Goal: Register for event/course

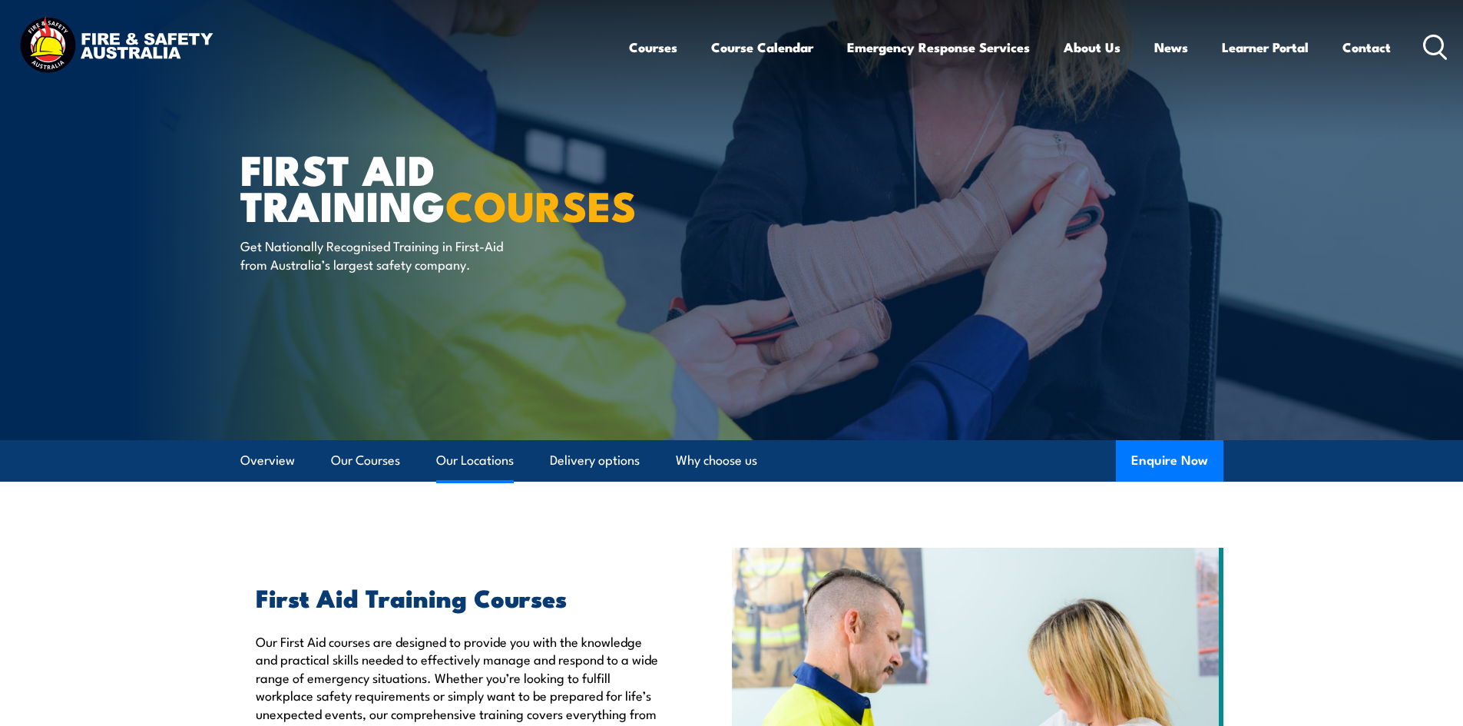
click at [468, 452] on link "Our Locations" at bounding box center [475, 460] width 78 height 41
click at [1441, 45] on icon at bounding box center [1435, 47] width 25 height 25
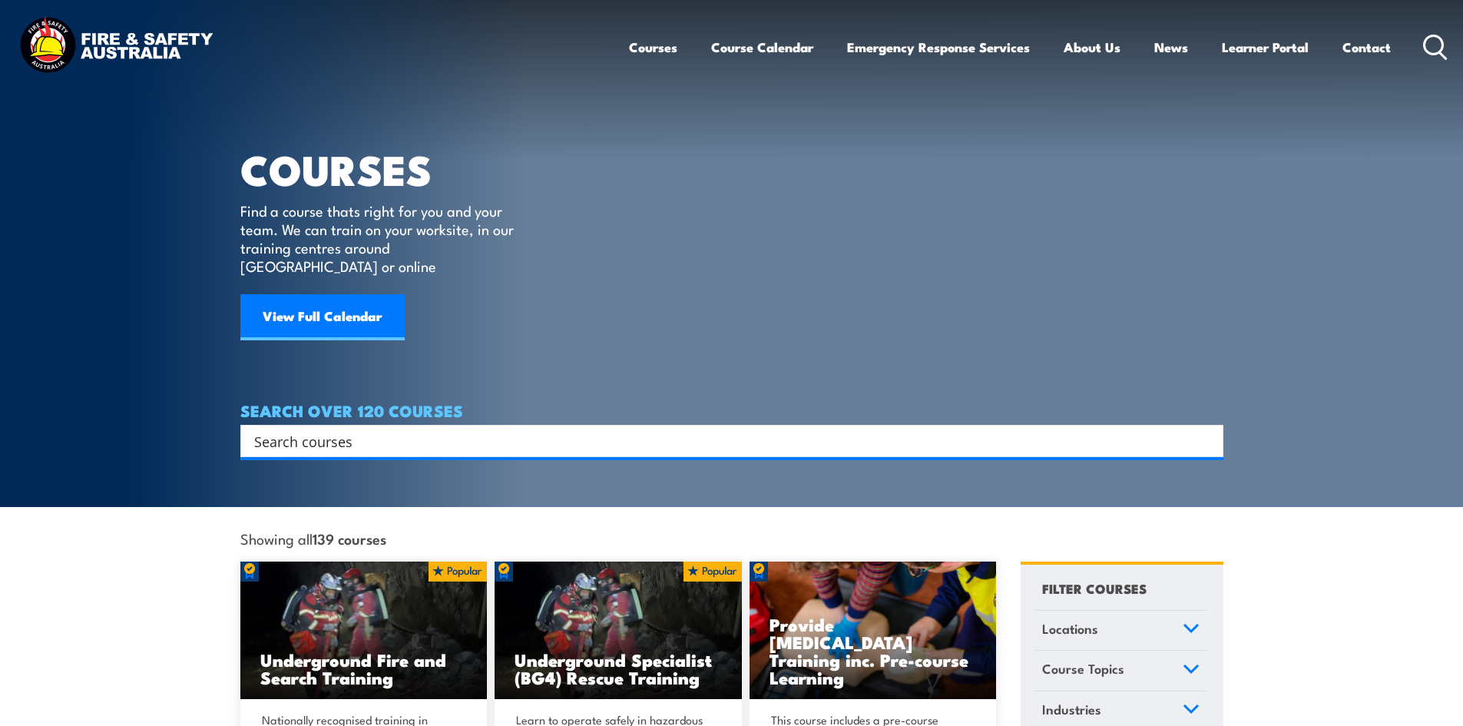
click at [413, 429] on input "Search input" at bounding box center [722, 440] width 936 height 23
click at [1161, 611] on link "Locations" at bounding box center [1121, 631] width 171 height 40
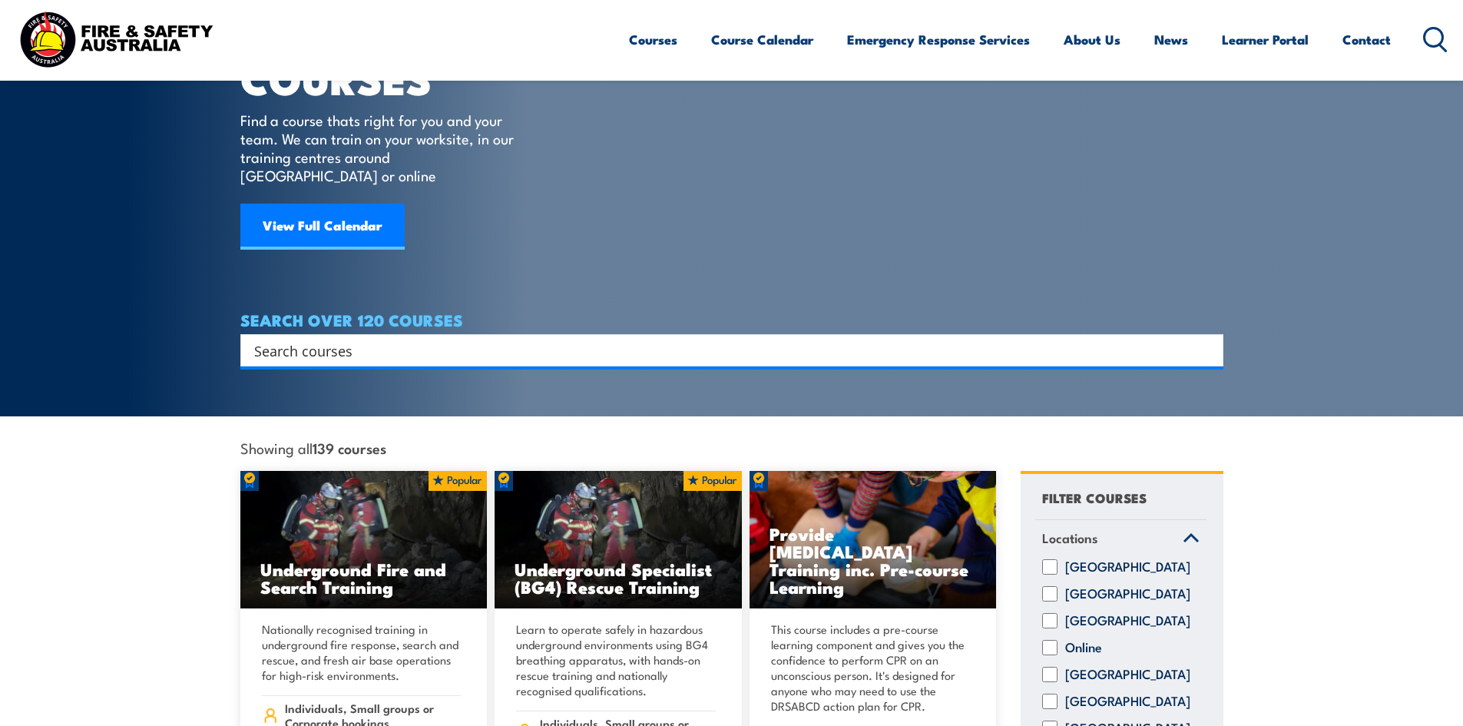
scroll to position [307, 0]
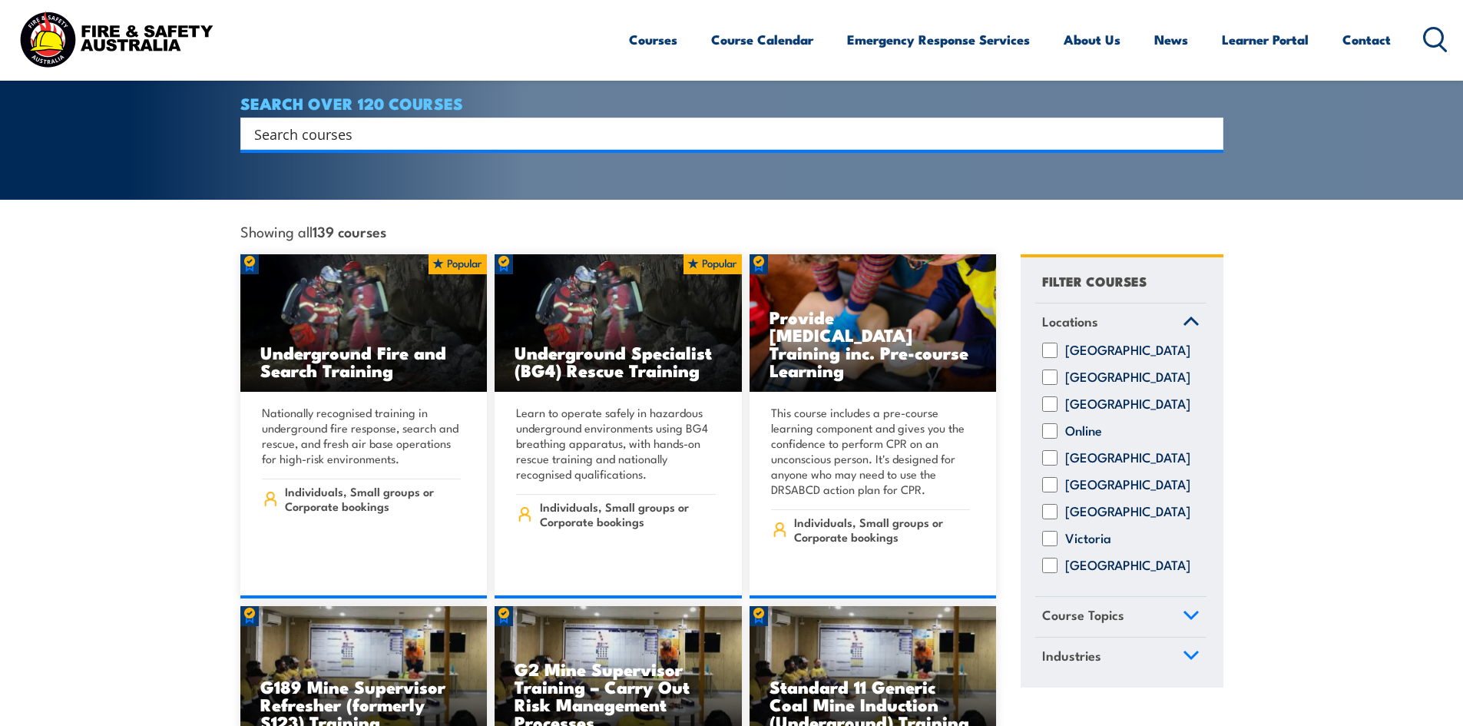
click at [1046, 371] on input "New South Wales" at bounding box center [1049, 377] width 15 height 15
checkbox input "true"
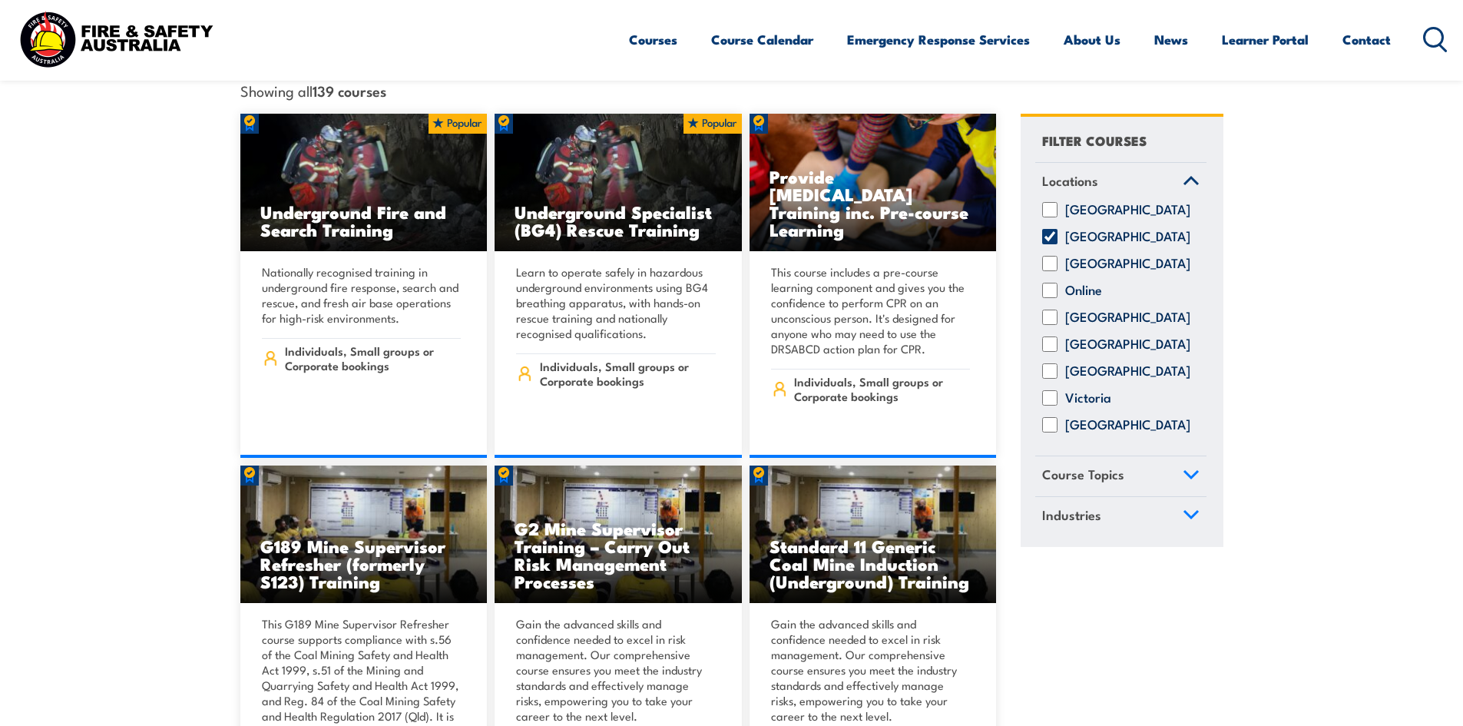
scroll to position [615, 0]
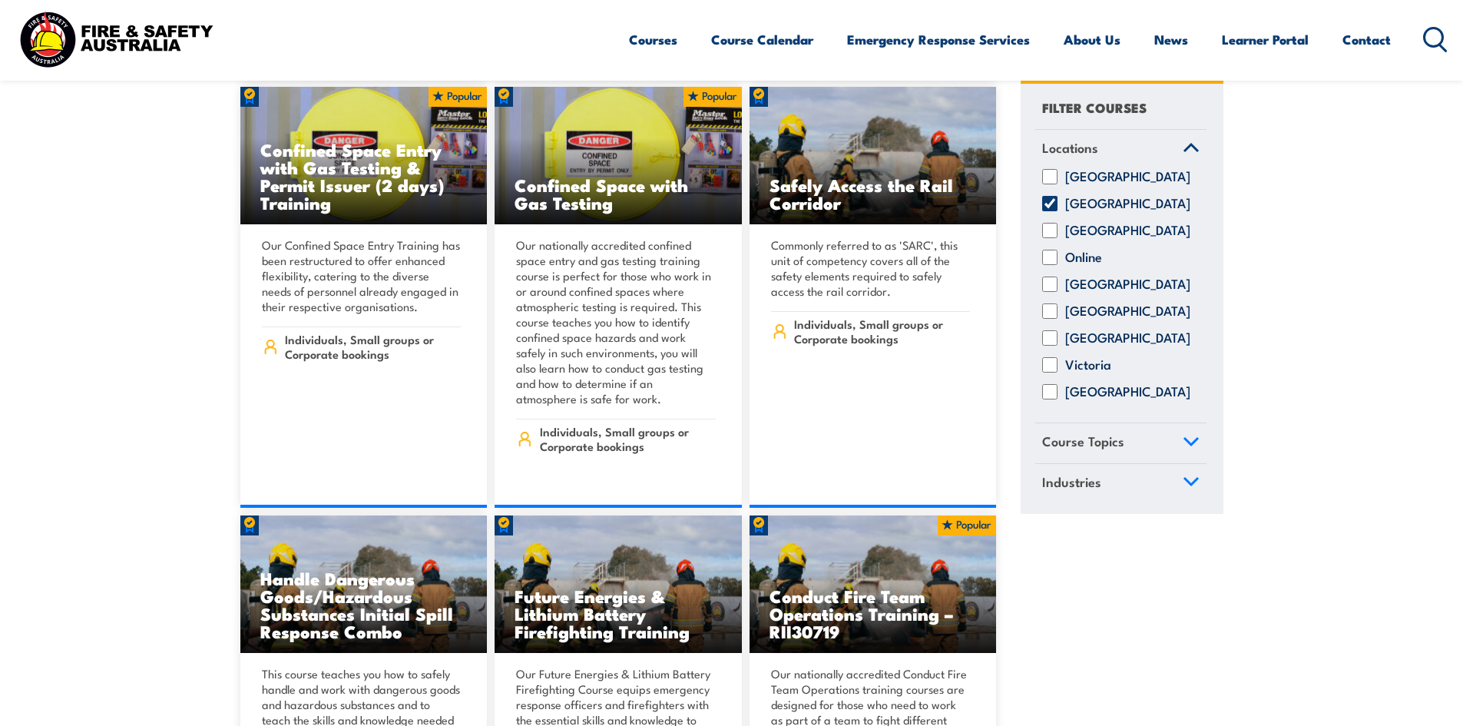
scroll to position [922, 0]
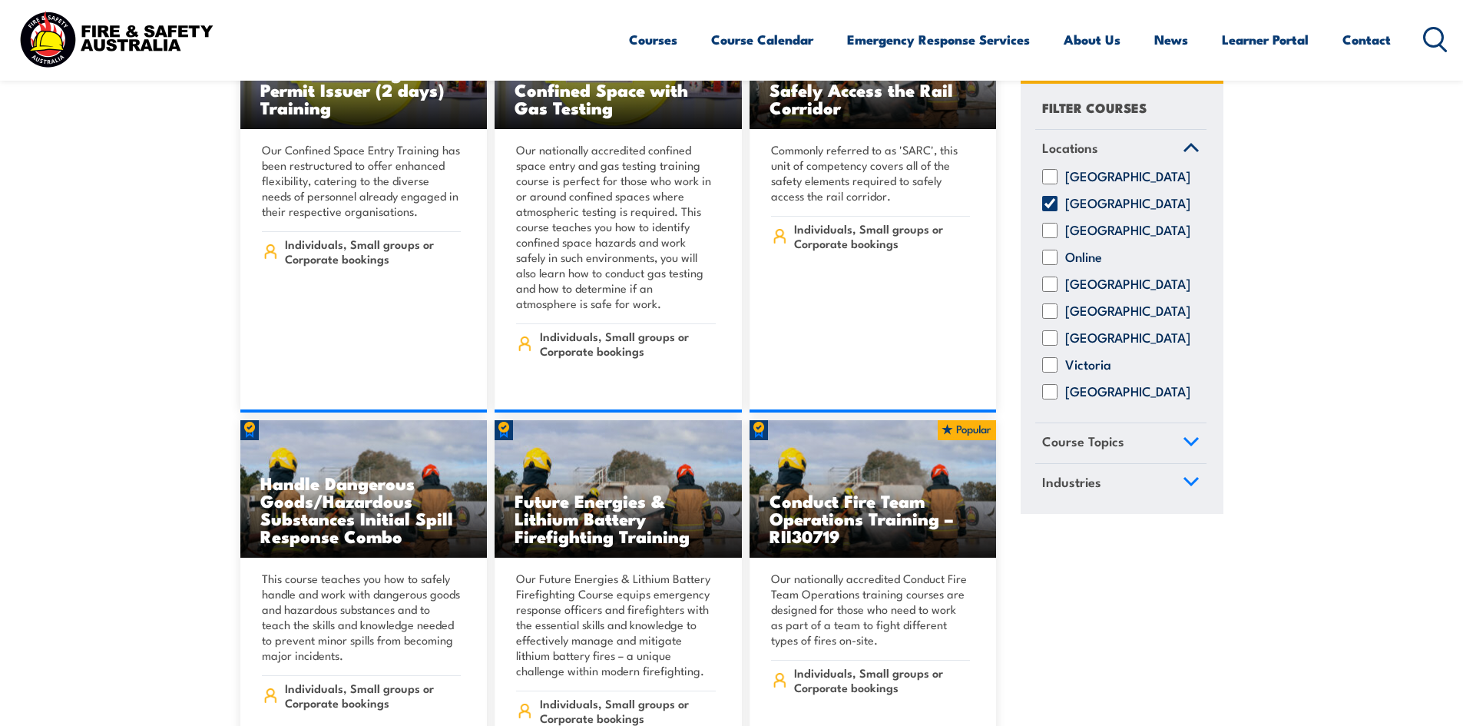
click at [1070, 452] on span "Course Topics" at bounding box center [1083, 442] width 82 height 21
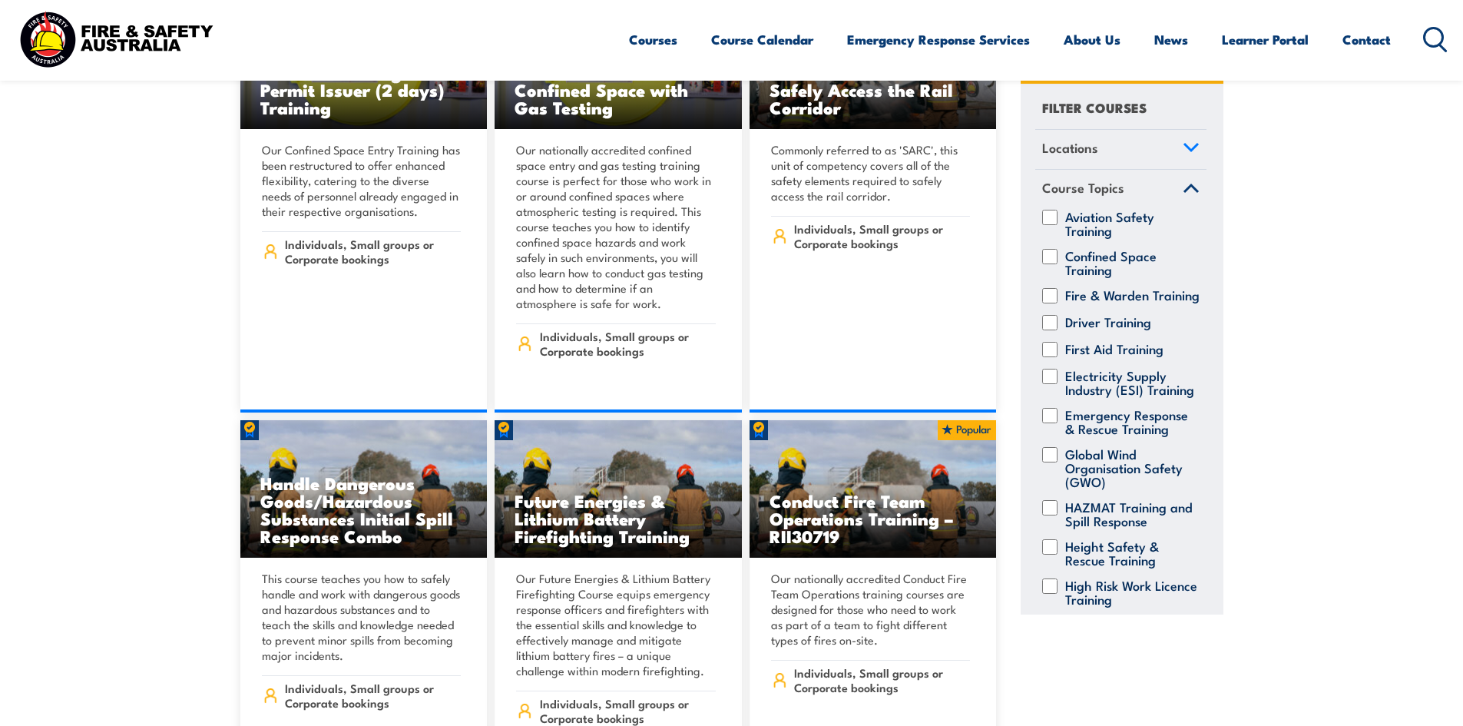
click at [1046, 357] on input "First Aid Training" at bounding box center [1049, 349] width 15 height 15
checkbox input "true"
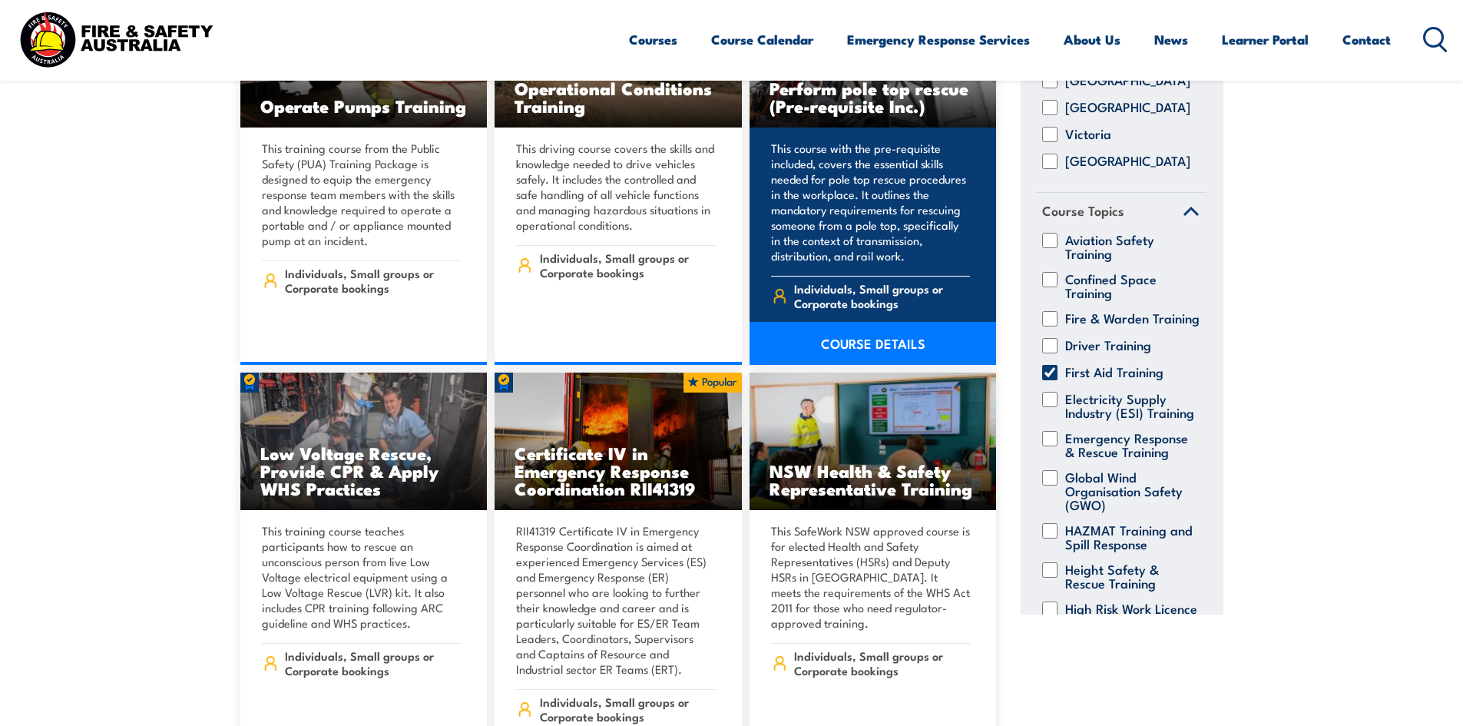
scroll to position [1460, 0]
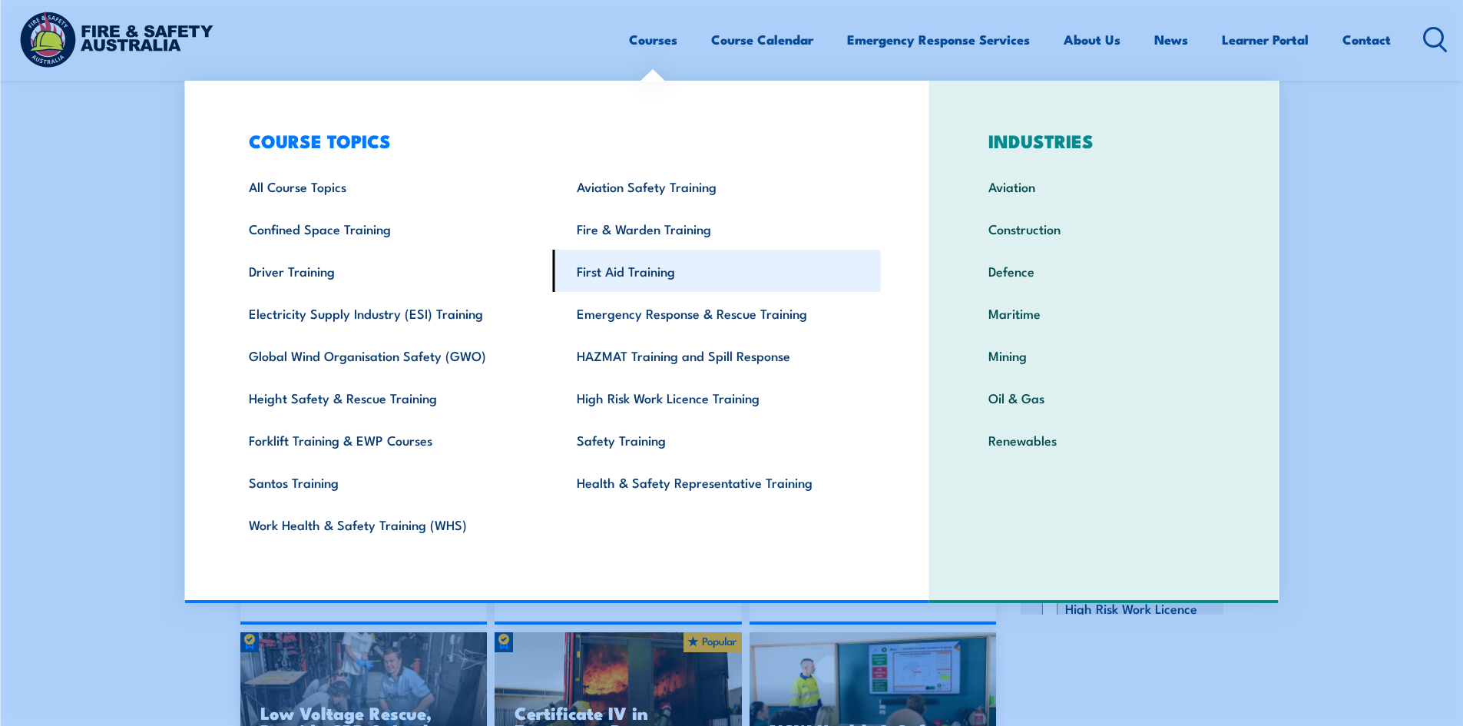
click at [631, 267] on link "First Aid Training" at bounding box center [717, 271] width 328 height 42
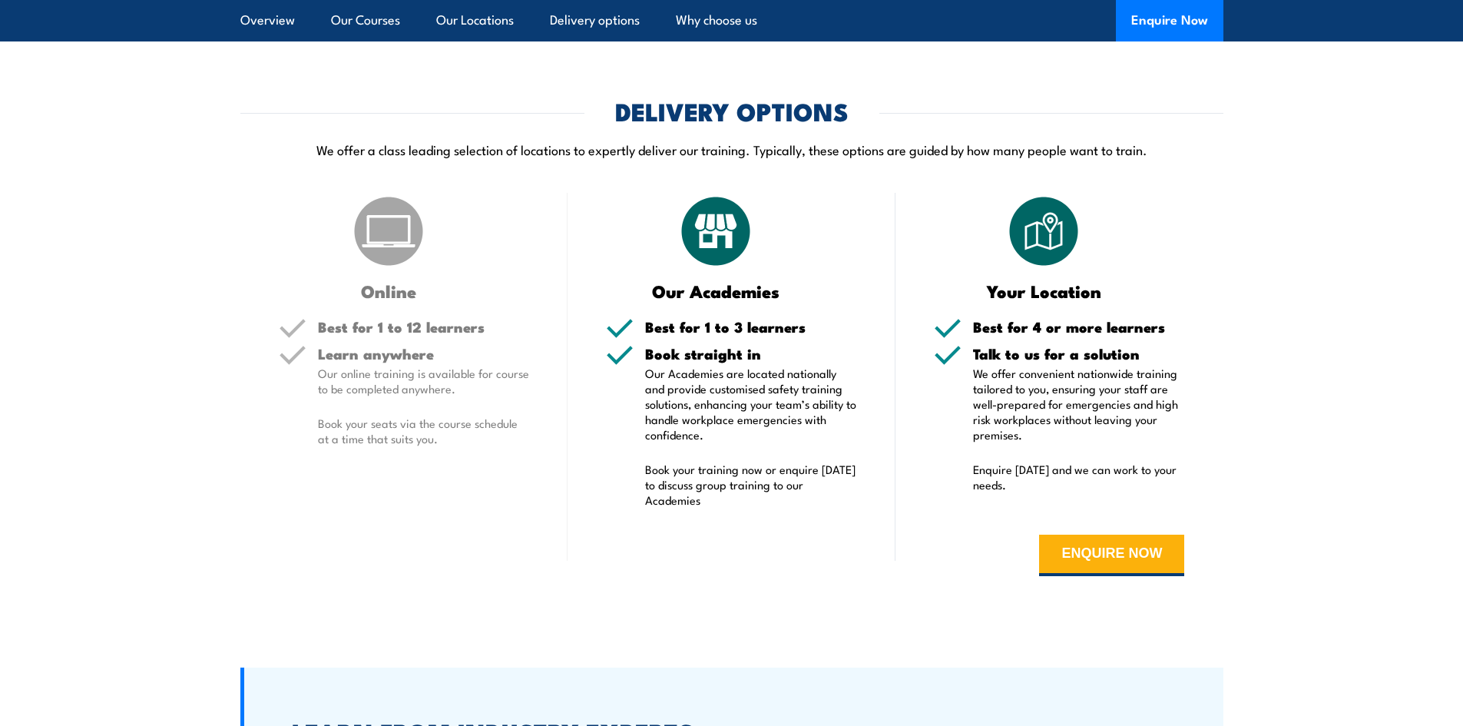
scroll to position [3534, 0]
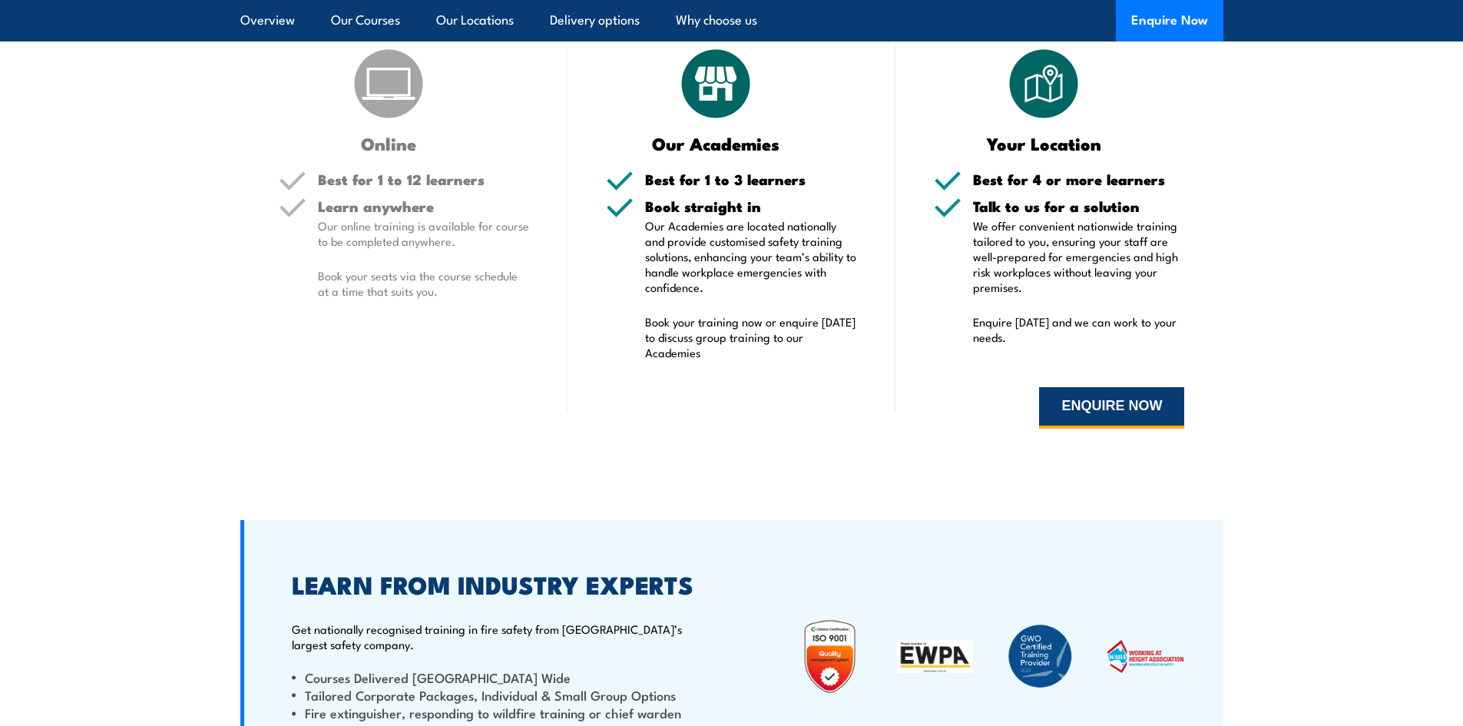
click at [1119, 413] on button "ENQUIRE NOW" at bounding box center [1111, 407] width 145 height 41
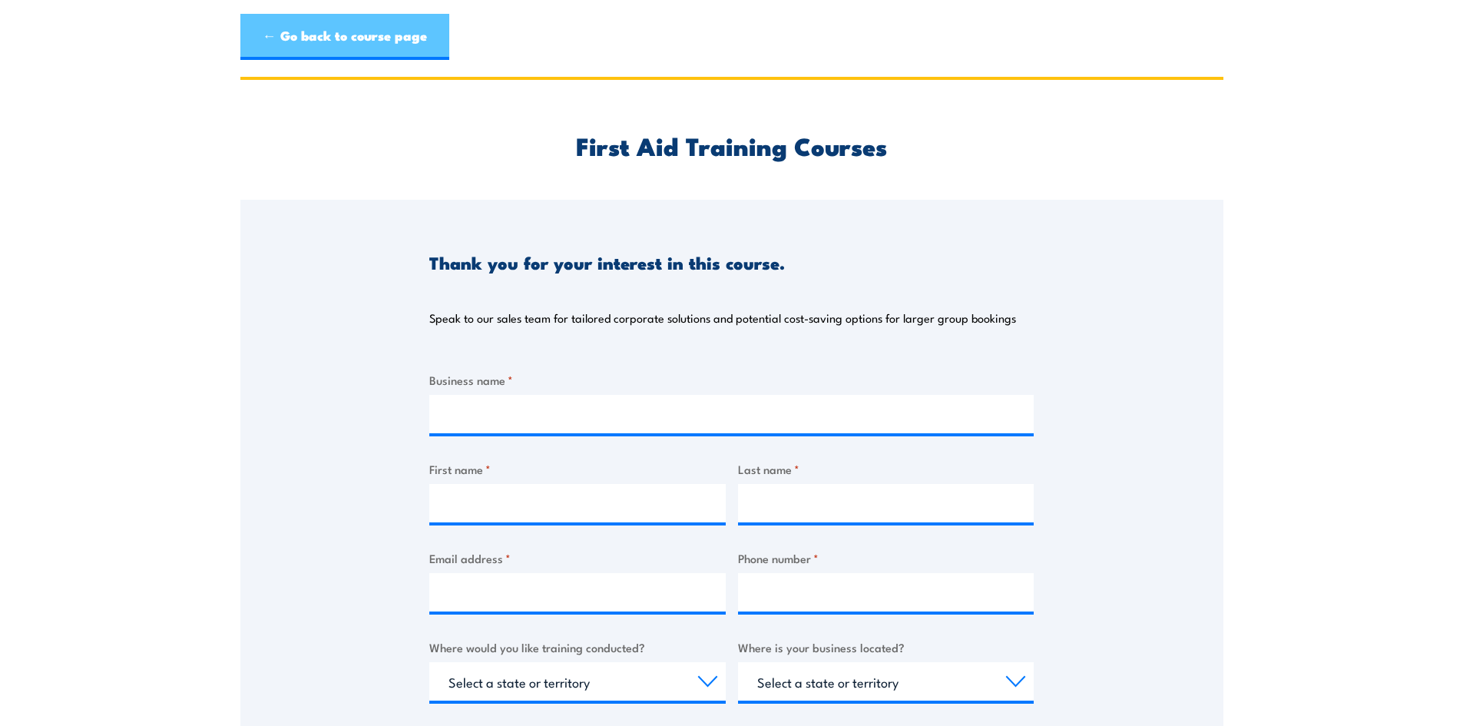
click at [316, 41] on link "← Go back to course page" at bounding box center [344, 37] width 209 height 46
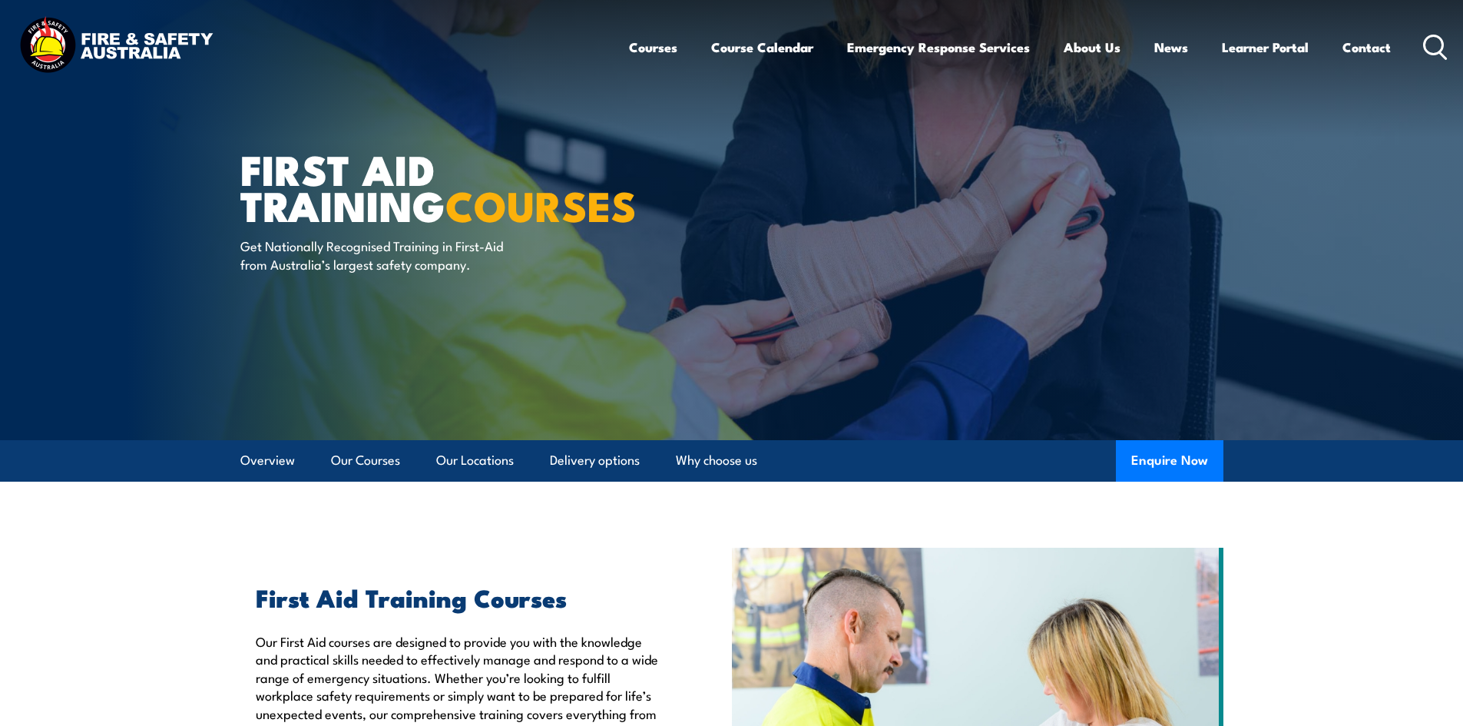
click at [1430, 45] on icon at bounding box center [1435, 47] width 25 height 25
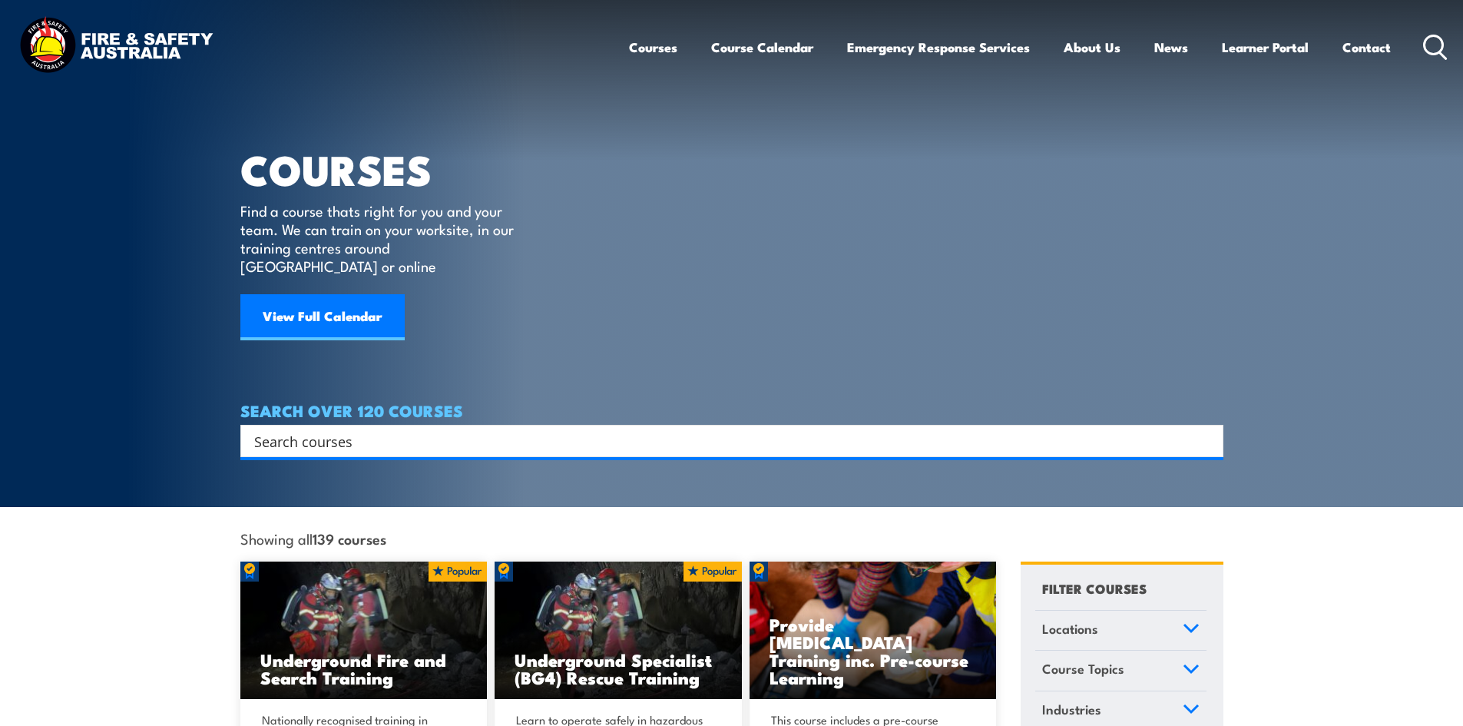
click at [352, 429] on input "Search input" at bounding box center [722, 440] width 936 height 23
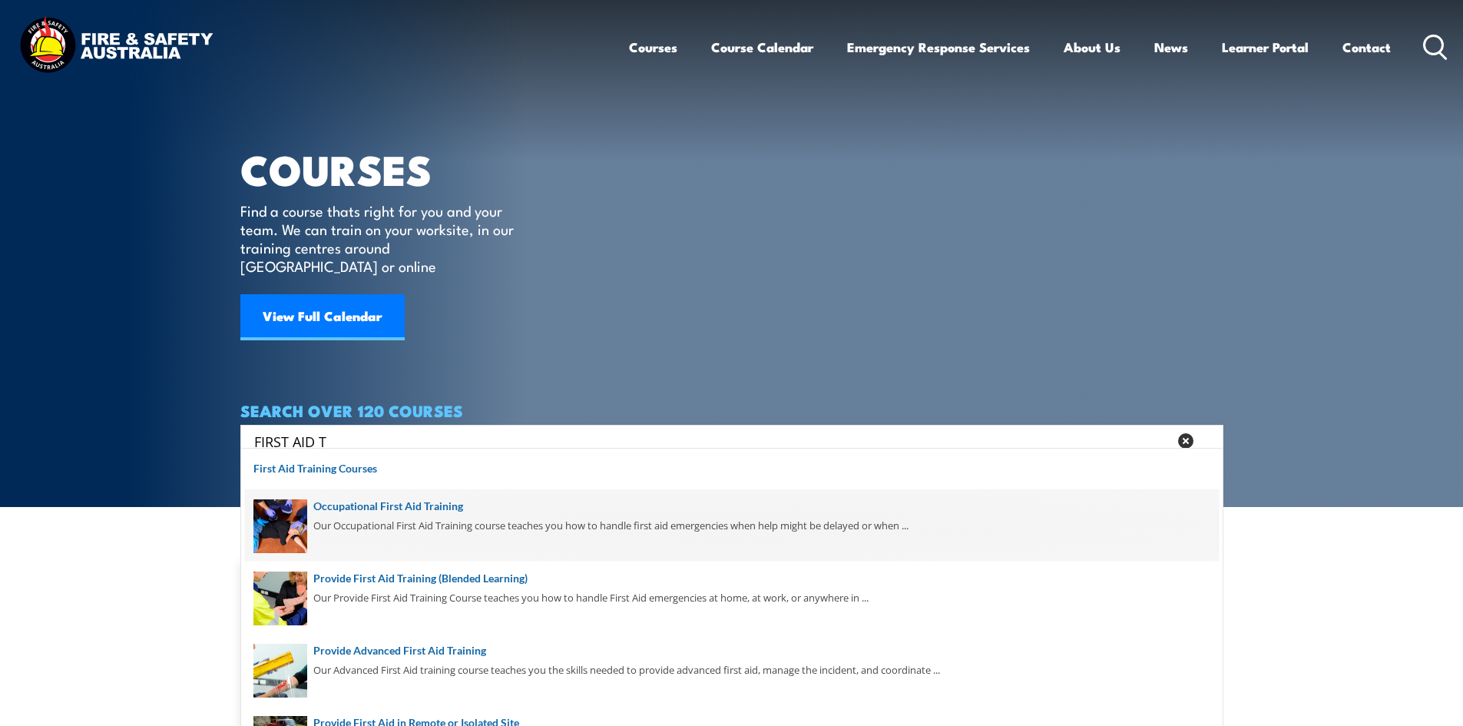
type input "FIRST AID T"
click at [454, 507] on span at bounding box center [732, 525] width 974 height 72
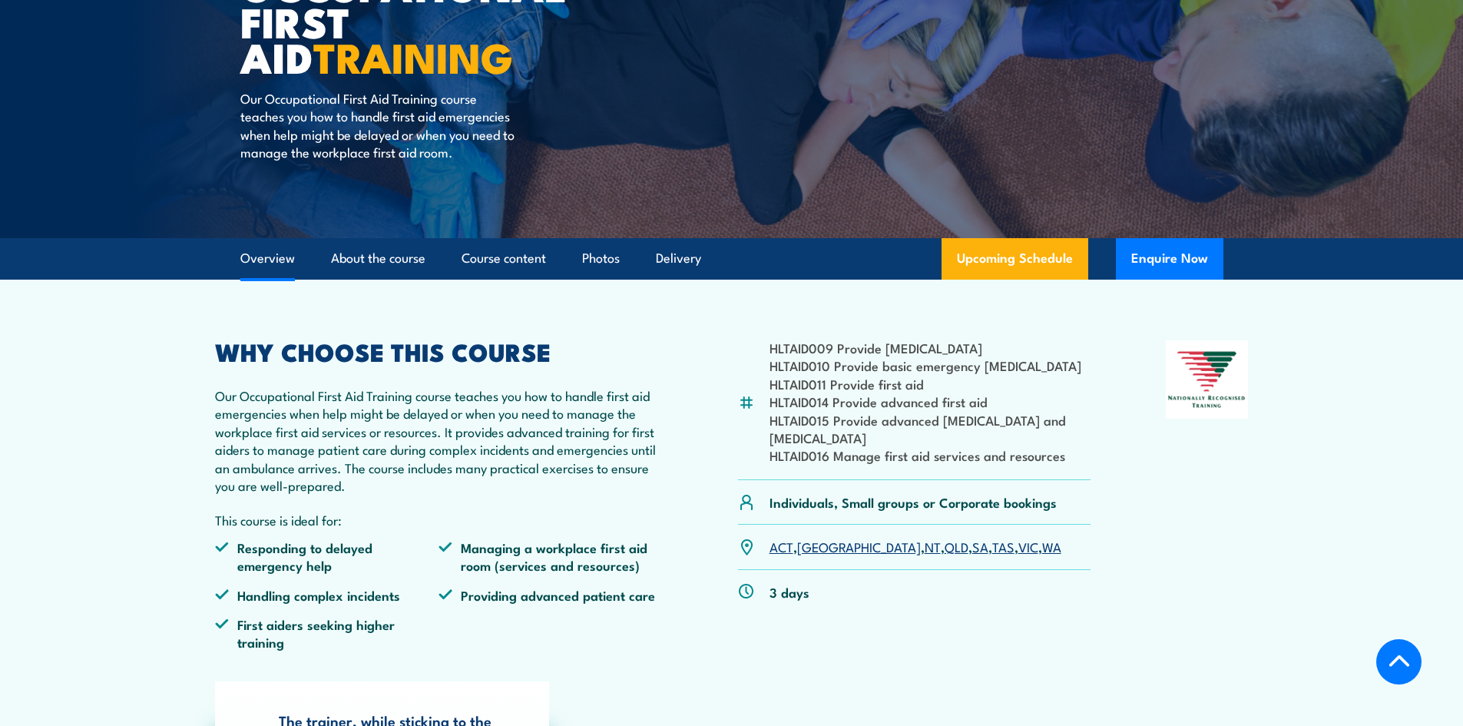
scroll to position [307, 0]
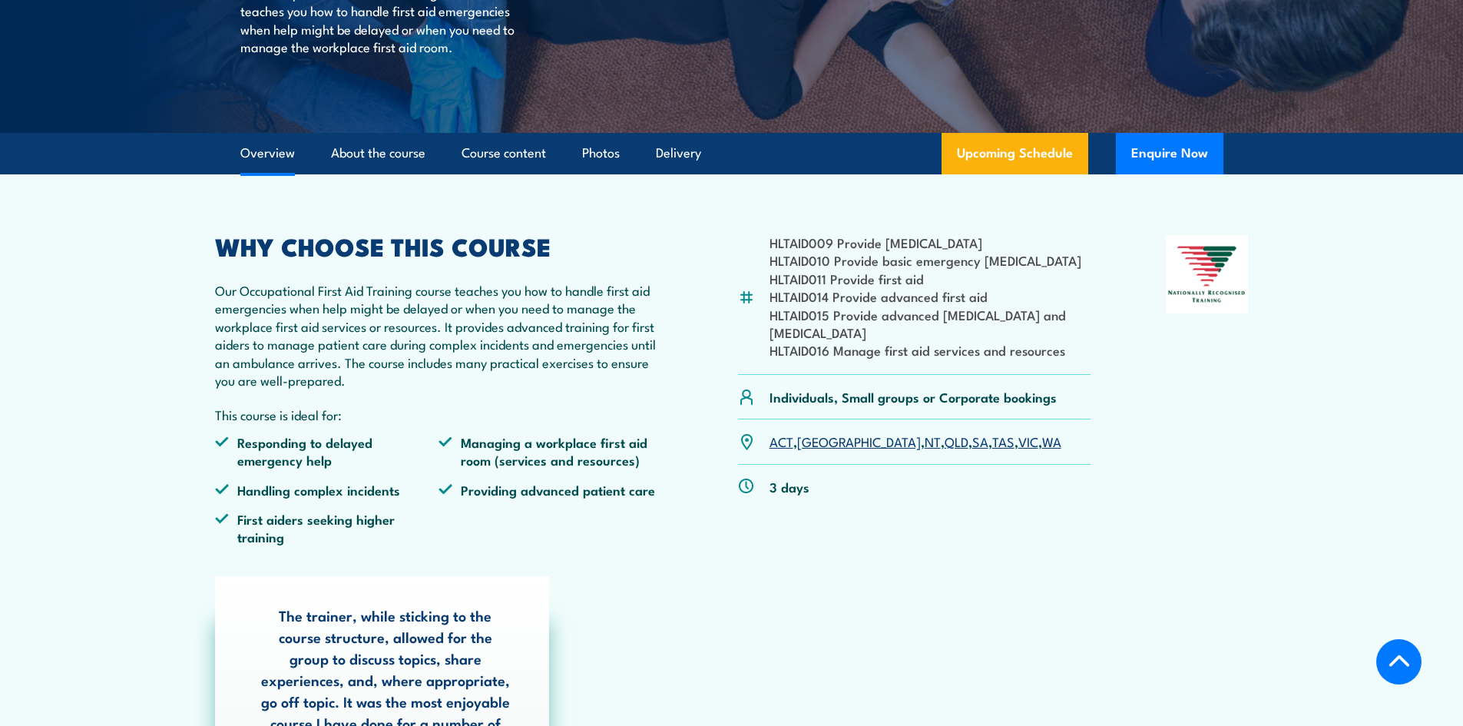
click at [814, 446] on link "[GEOGRAPHIC_DATA]" at bounding box center [859, 441] width 124 height 18
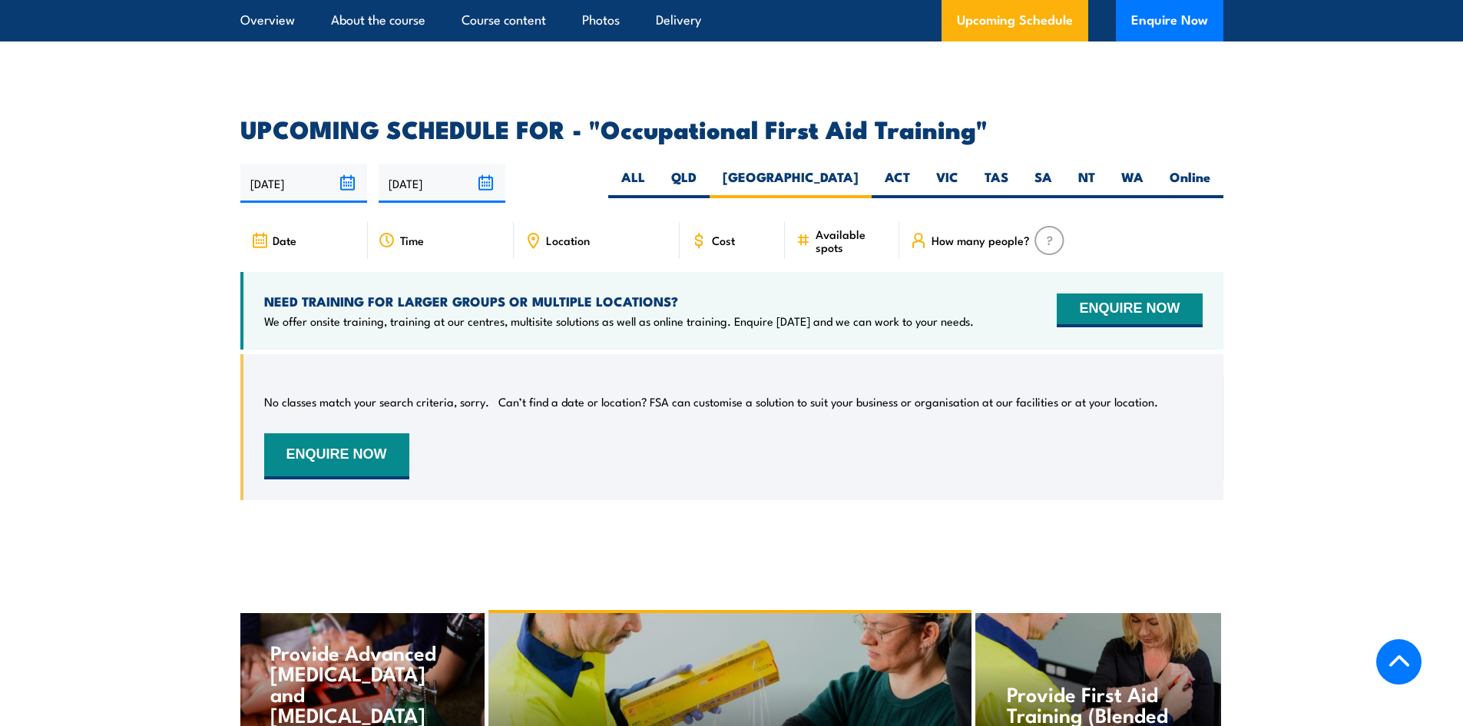
scroll to position [2692, 0]
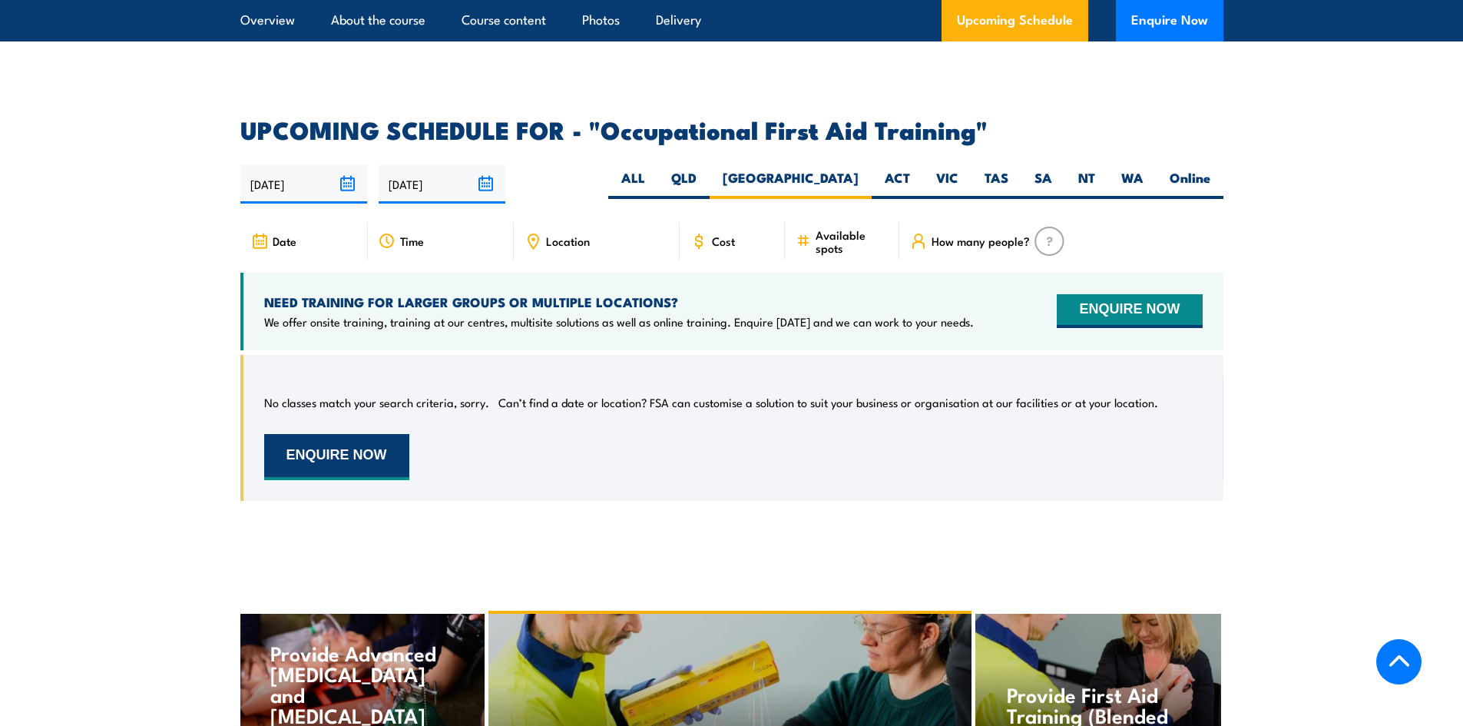
click at [331, 434] on button "ENQUIRE NOW" at bounding box center [336, 457] width 145 height 46
